Goal: Connect with others: Establish contact or relationships with other users

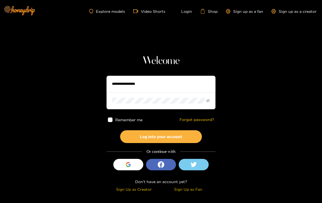
click at [153, 86] on input "text" at bounding box center [160, 84] width 109 height 16
type input "**********"
click at [120, 130] on button "Log into your account" at bounding box center [161, 136] width 82 height 13
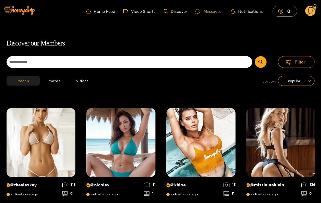
click at [211, 12] on div "Messages" at bounding box center [208, 11] width 26 height 6
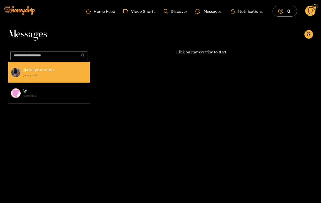
click at [29, 69] on strong "@ dollymomma" at bounding box center [38, 69] width 31 height 5
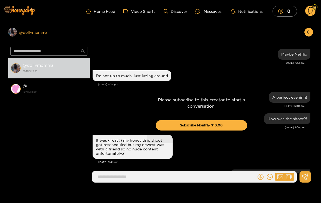
scroll to position [595, 0]
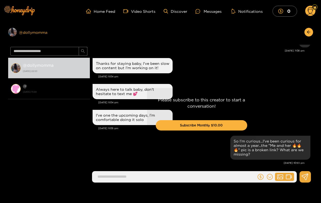
click at [31, 32] on div "Preview @ dollymomma" at bounding box center [49, 32] width 82 height 9
